Goal: Transaction & Acquisition: Purchase product/service

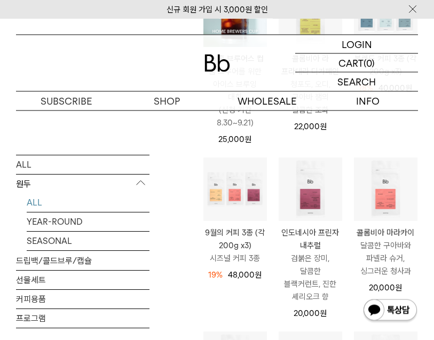
scroll to position [230, 0]
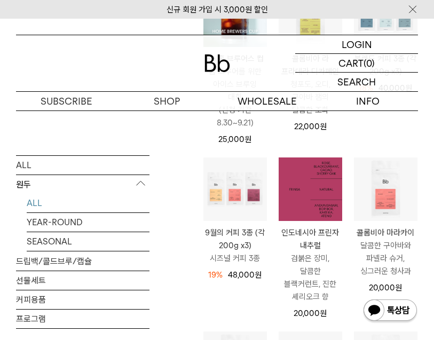
click at [312, 280] on p "검붉은 장미, 달콤한 블랙커런트, 진한 셰리오크 향" at bounding box center [311, 277] width 64 height 51
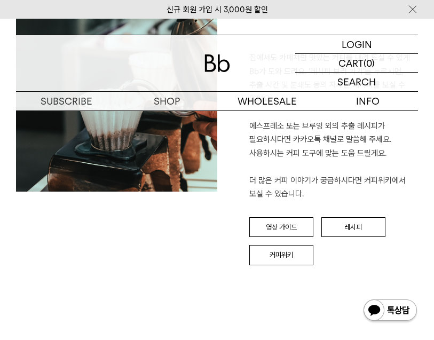
scroll to position [1289, 0]
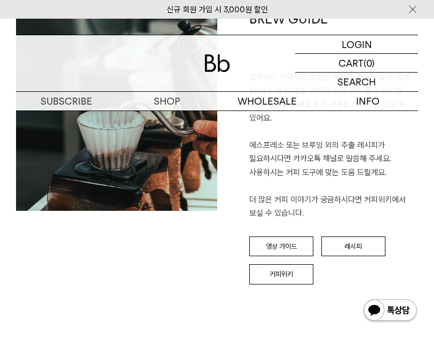
click at [365, 236] on link "레시피" at bounding box center [353, 246] width 64 height 20
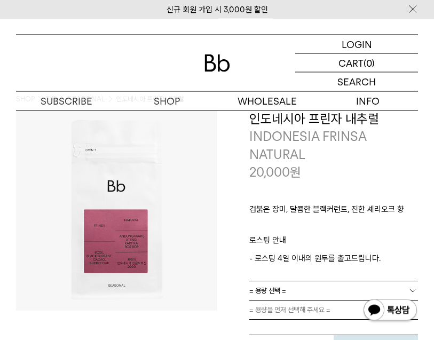
scroll to position [12, 0]
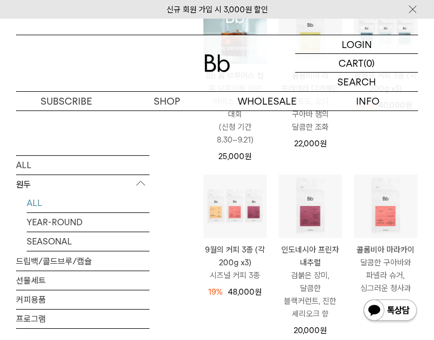
scroll to position [213, 0]
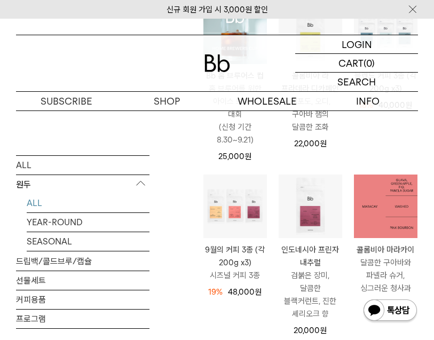
click at [377, 208] on img at bounding box center [386, 207] width 64 height 64
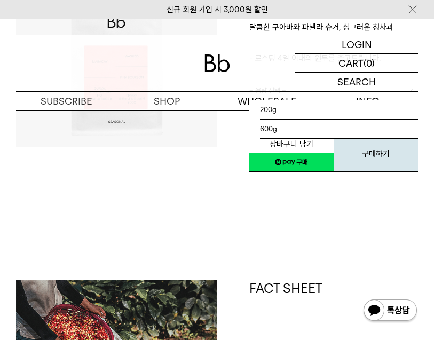
scroll to position [146, 0]
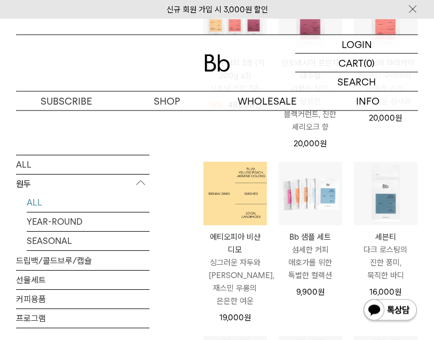
scroll to position [402, 0]
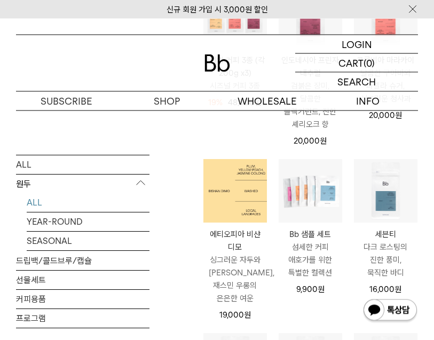
click at [234, 217] on img at bounding box center [235, 192] width 64 height 64
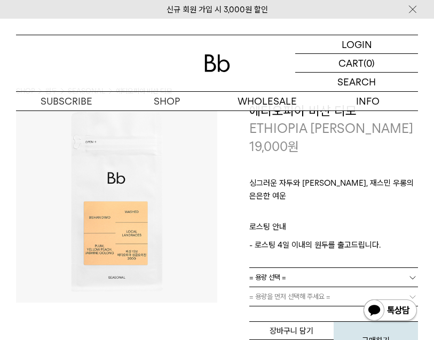
scroll to position [30, 0]
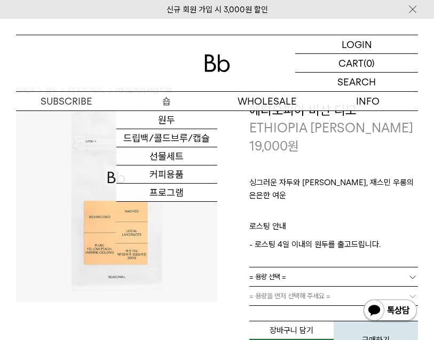
click at [181, 120] on link "원두" at bounding box center [166, 120] width 100 height 18
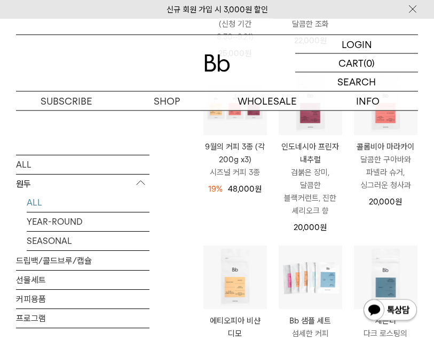
scroll to position [316, 0]
click at [386, 185] on p "달콤한 구아바와 파넬라 슈거, 싱그러운 청사과" at bounding box center [386, 172] width 64 height 38
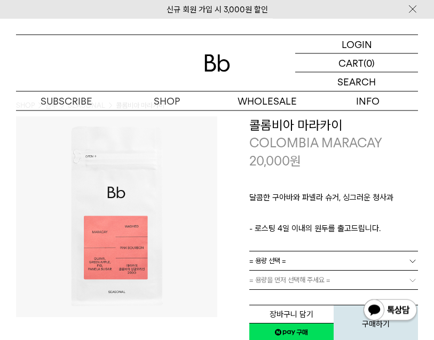
scroll to position [15, 0]
